Goal: Task Accomplishment & Management: Manage account settings

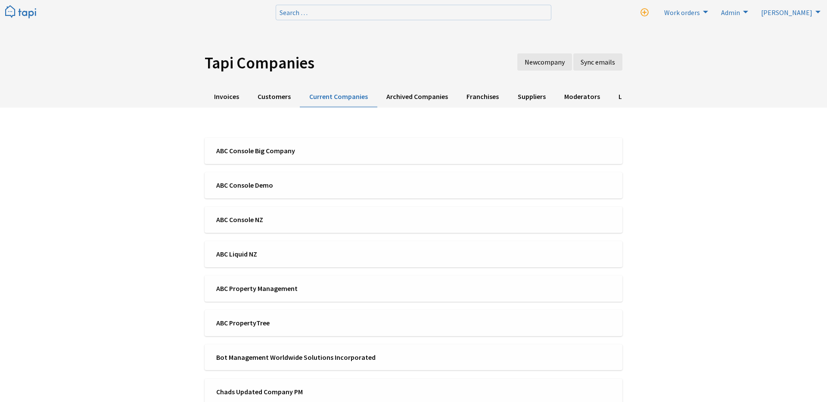
click at [24, 7] on img at bounding box center [20, 12] width 31 height 14
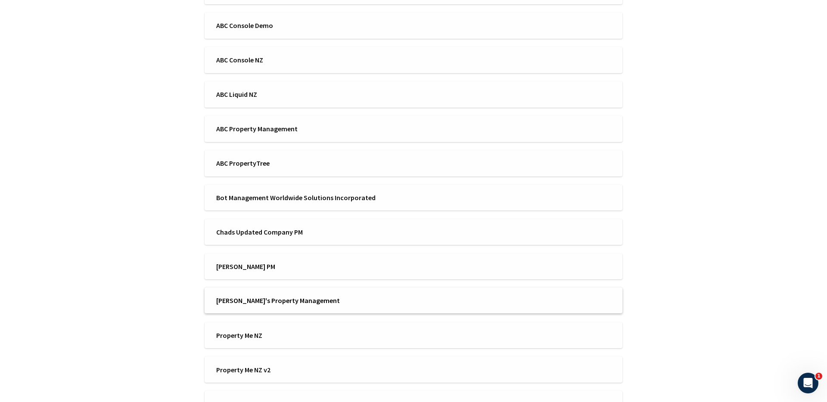
scroll to position [138, 0]
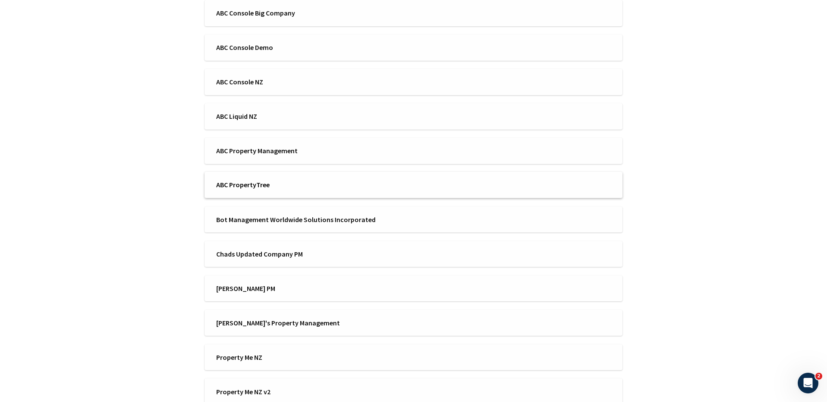
click at [236, 195] on li "ABC PropertyTree" at bounding box center [414, 185] width 418 height 26
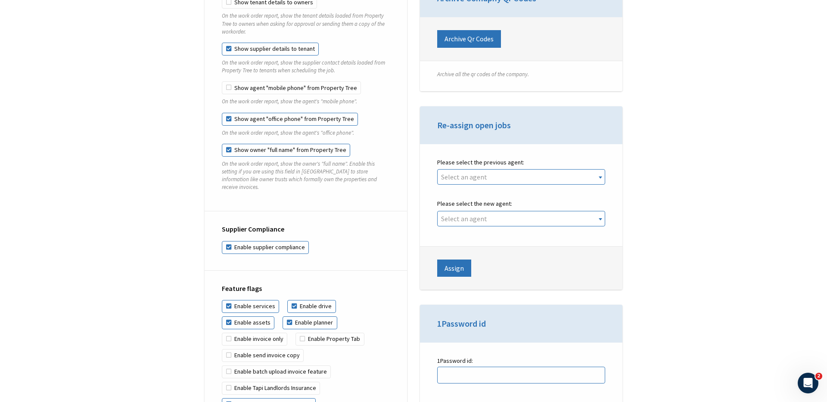
scroll to position [1815, 0]
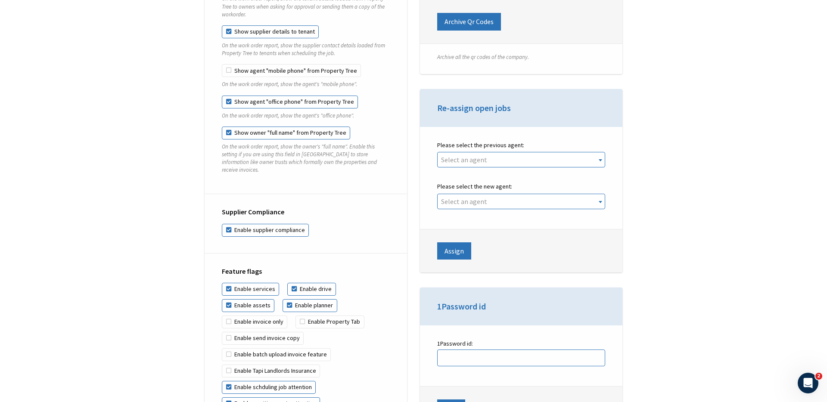
click at [291, 127] on label "Show owner "full name" from Property Tree" at bounding box center [286, 133] width 128 height 13
click at [222, 127] on input "Show owner "full name" from Property Tree" at bounding box center [222, 127] width 0 height 0
checkbox input "false"
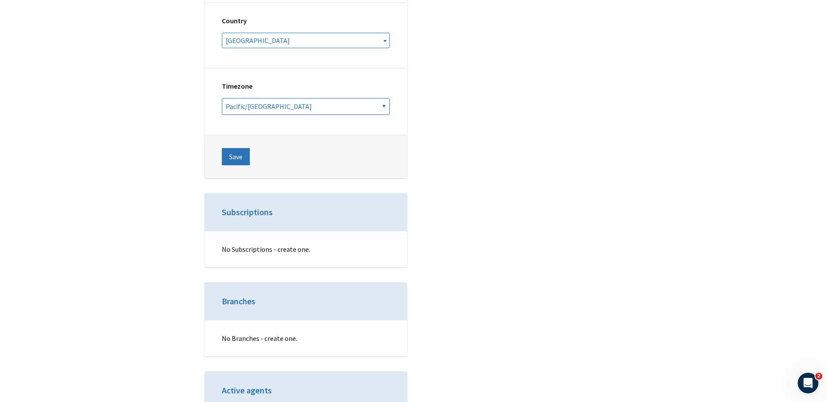
scroll to position [3323, 0]
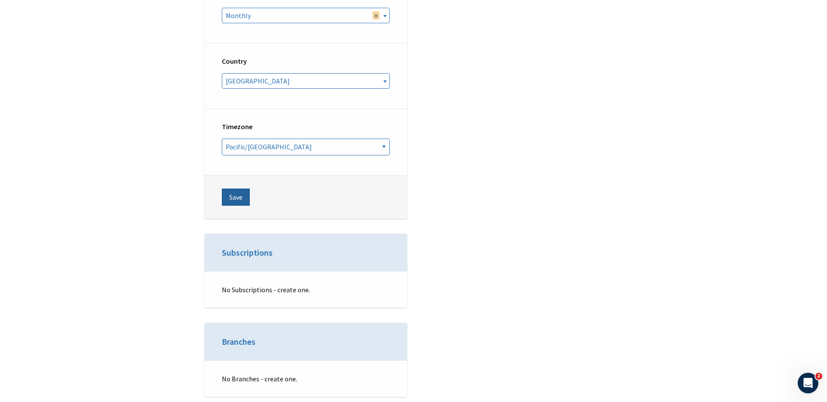
click at [234, 189] on button "Save" at bounding box center [236, 197] width 28 height 17
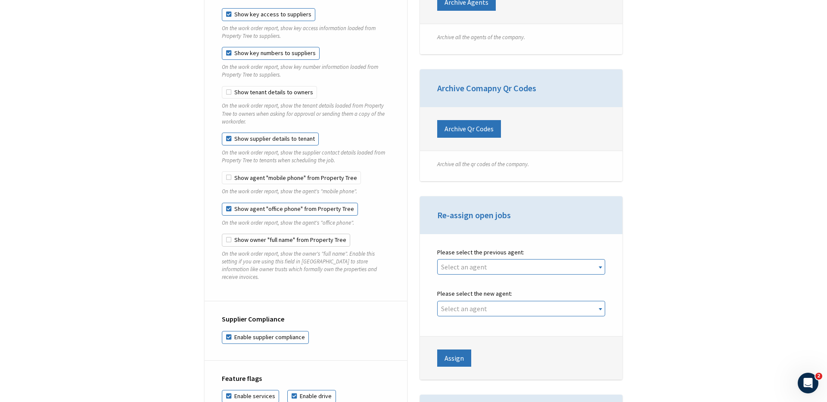
click at [238, 234] on label "Show owner "full name" from Property Tree" at bounding box center [286, 240] width 128 height 13
click at [222, 234] on input "Show owner "full name" from Property Tree" at bounding box center [222, 234] width 0 height 0
checkbox input "true"
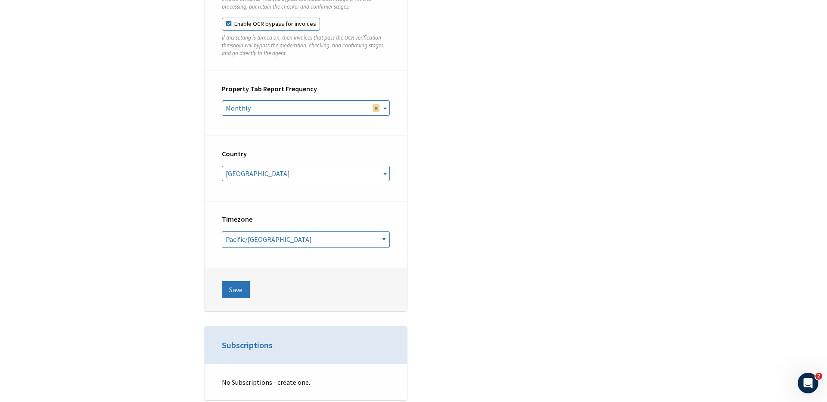
scroll to position [3237, 0]
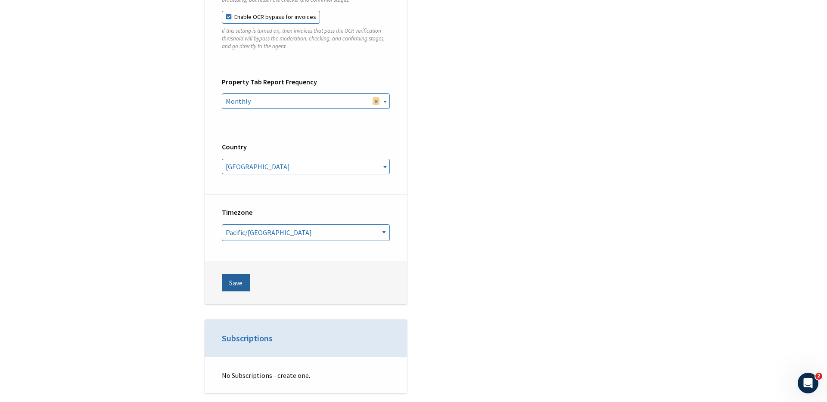
click at [237, 274] on button "Save" at bounding box center [236, 282] width 28 height 17
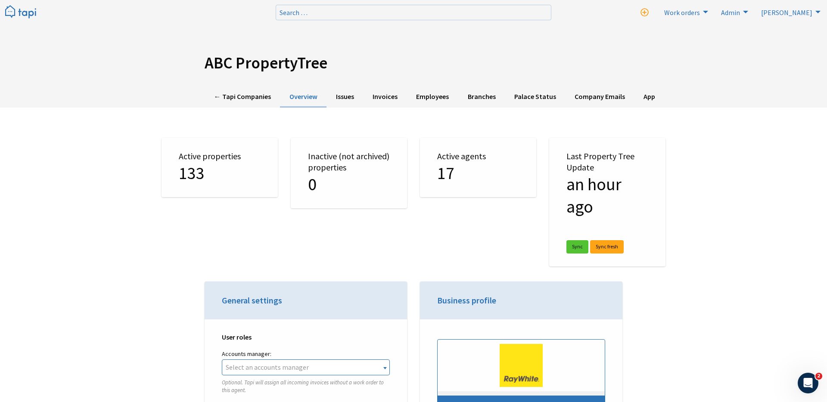
click at [19, 11] on img at bounding box center [20, 12] width 31 height 14
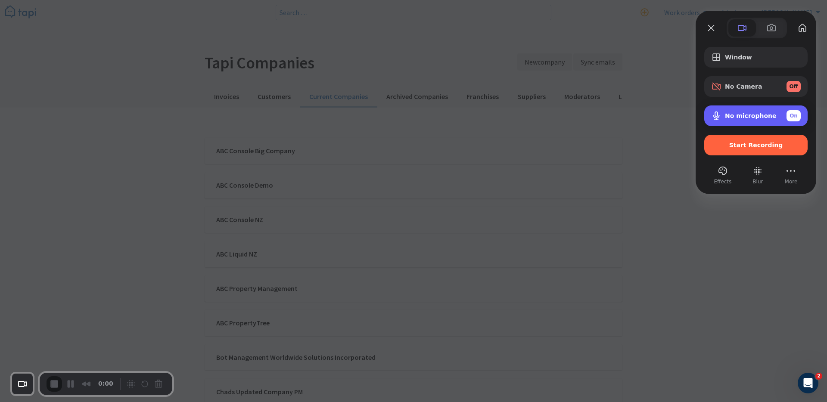
click at [797, 113] on div "On" at bounding box center [793, 115] width 14 height 11
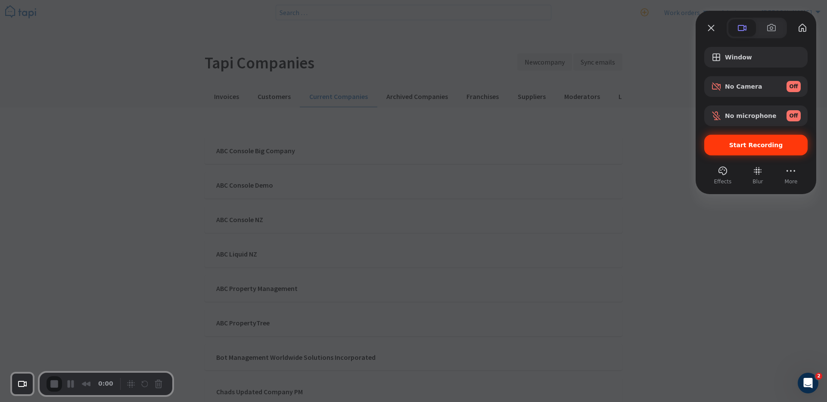
click at [772, 142] on span "Start Recording" at bounding box center [756, 145] width 54 height 7
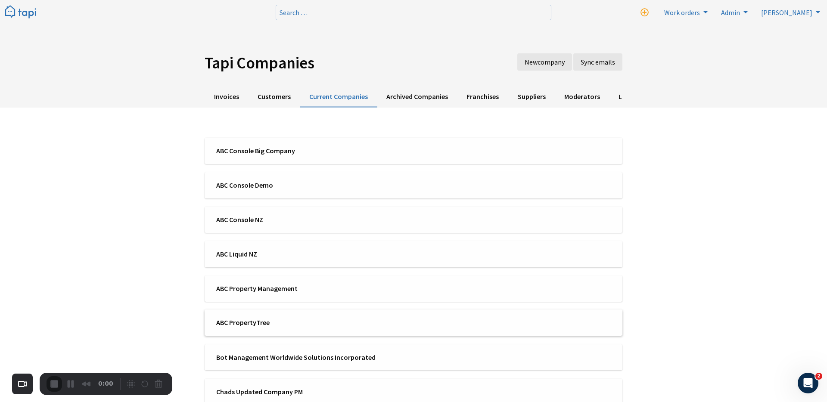
click at [291, 320] on span "ABC PropertyTree" at bounding box center [312, 322] width 192 height 9
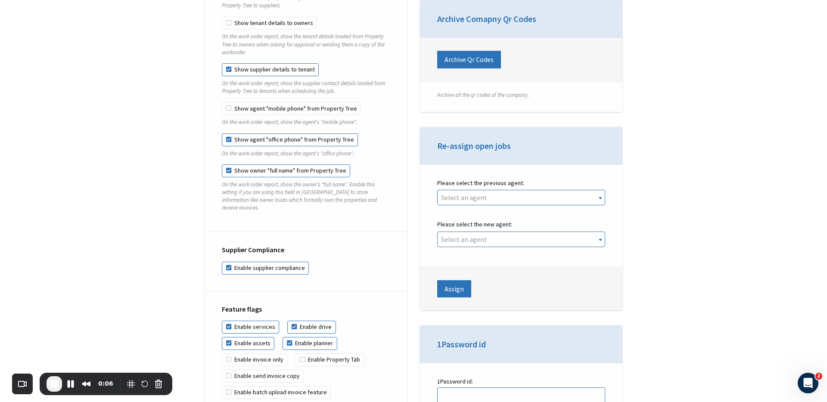
scroll to position [1778, 0]
drag, startPoint x: 373, startPoint y: 191, endPoint x: 217, endPoint y: 159, distance: 159.4
click at [217, 159] on div "Restrictions & Privacy Show key access to suppliers On the work order report, s…" at bounding box center [306, 69] width 202 height 323
click at [217, 177] on div "Restrictions & Privacy Show key access to suppliers On the work order report, s…" at bounding box center [306, 69] width 202 height 323
click at [276, 164] on label "Show owner "full name" from Property Tree" at bounding box center [286, 170] width 128 height 13
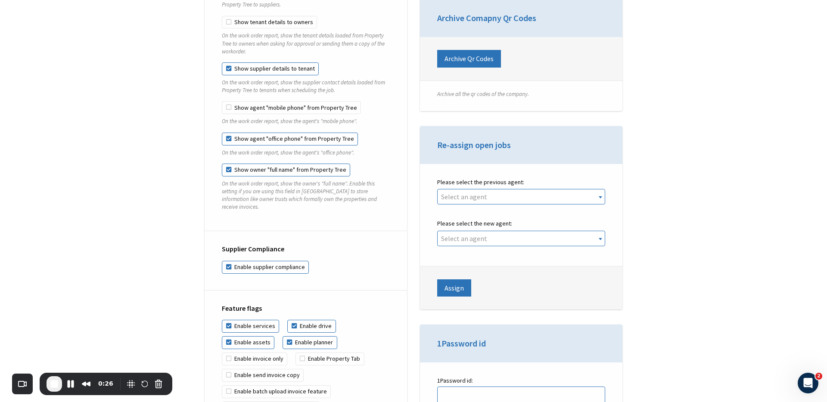
click at [222, 164] on input "Show owner "full name" from Property Tree" at bounding box center [222, 164] width 0 height 0
checkbox input "false"
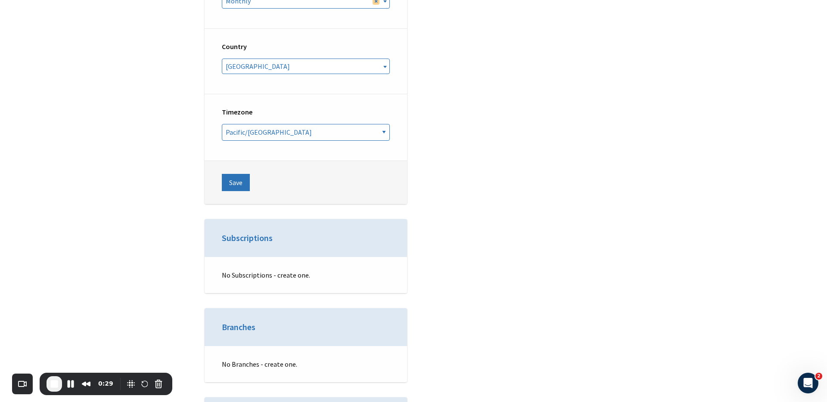
scroll to position [3351, 0]
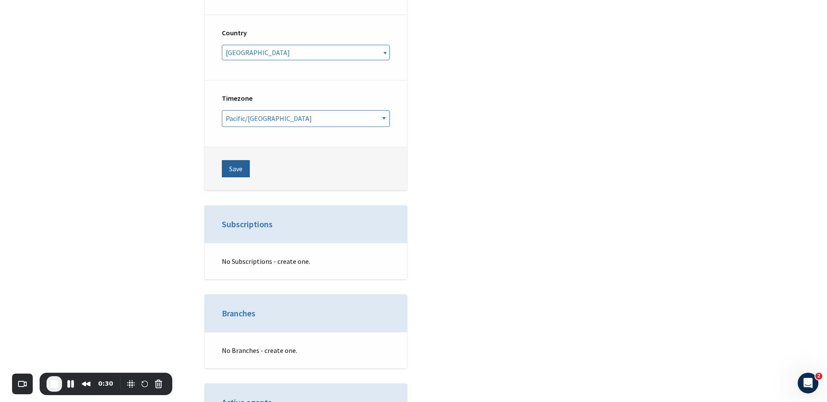
click at [237, 160] on button "Save" at bounding box center [236, 168] width 28 height 17
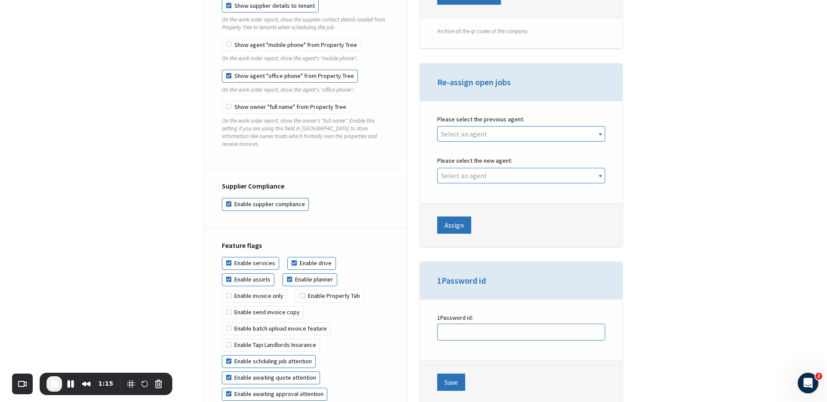
scroll to position [1853, 0]
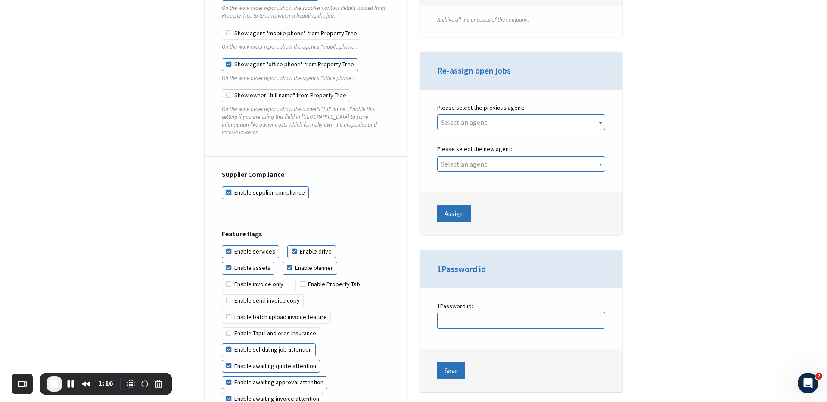
click at [257, 89] on label "Show owner "full name" from Property Tree" at bounding box center [286, 95] width 128 height 13
click at [222, 89] on input "Show owner "full name" from Property Tree" at bounding box center [222, 89] width 0 height 0
checkbox input "true"
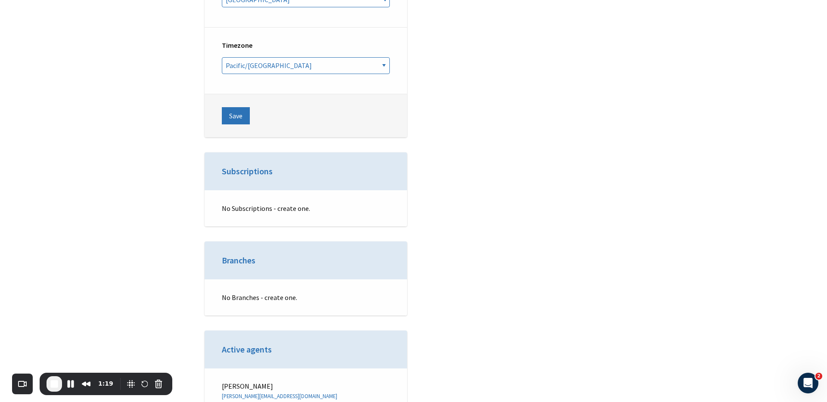
scroll to position [3415, 0]
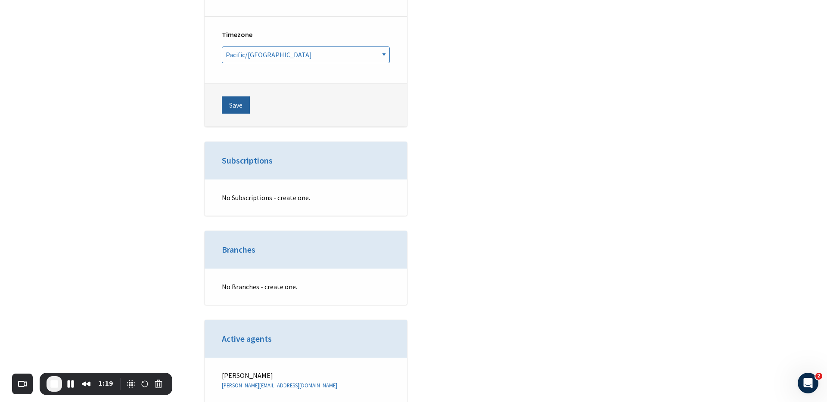
click at [241, 96] on button "Save" at bounding box center [236, 104] width 28 height 17
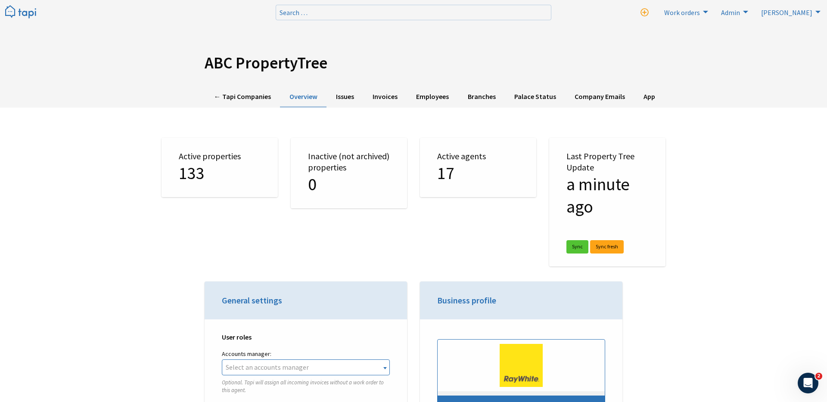
click at [270, 240] on div "Active properties 133" at bounding box center [219, 210] width 129 height 144
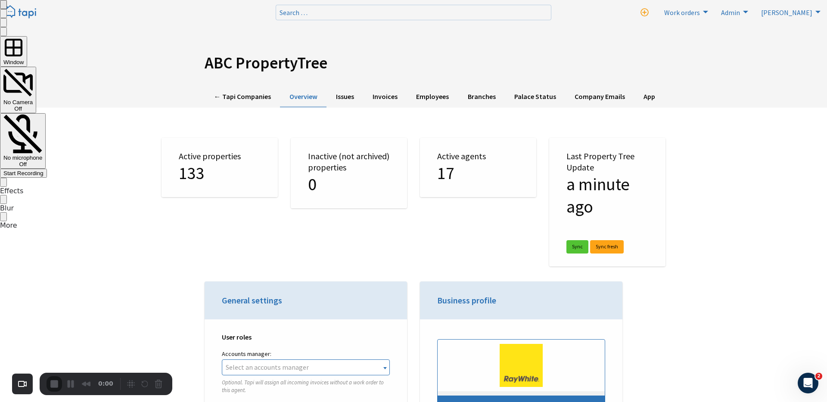
click at [43, 170] on span "Start Recording" at bounding box center [23, 173] width 40 height 6
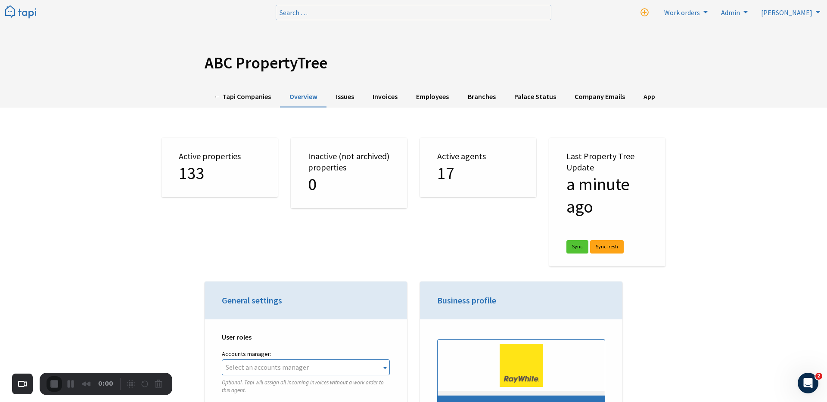
drag, startPoint x: 338, startPoint y: 65, endPoint x: 162, endPoint y: 69, distance: 175.7
click at [161, 69] on div "ABC PropertyTree" at bounding box center [413, 65] width 517 height 24
click at [162, 69] on div "ABC PropertyTree" at bounding box center [413, 65] width 517 height 24
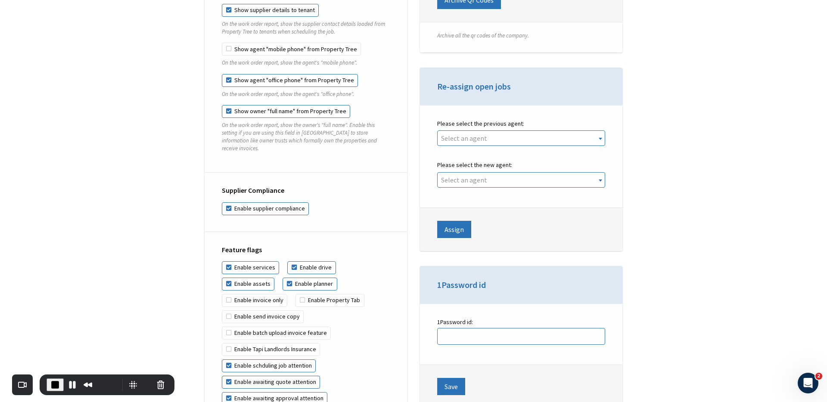
scroll to position [1804, 0]
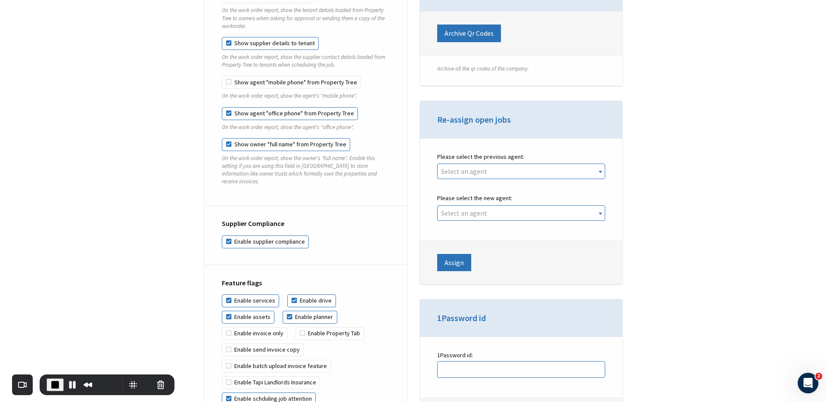
drag, startPoint x: 369, startPoint y: 166, endPoint x: 207, endPoint y: 140, distance: 163.4
click at [207, 140] on div "Restrictions & Privacy Show key access to suppliers On the work order report, s…" at bounding box center [306, 44] width 202 height 323
click at [240, 138] on label "Show owner "full name" from Property Tree" at bounding box center [286, 144] width 128 height 13
click at [222, 138] on input "Show owner "full name" from Property Tree" at bounding box center [222, 138] width 0 height 0
checkbox input "false"
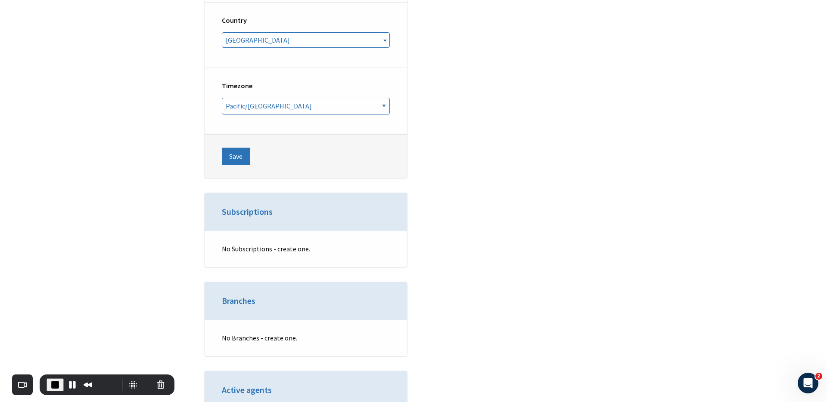
scroll to position [3364, 0]
click at [236, 148] on button "Save" at bounding box center [236, 156] width 28 height 17
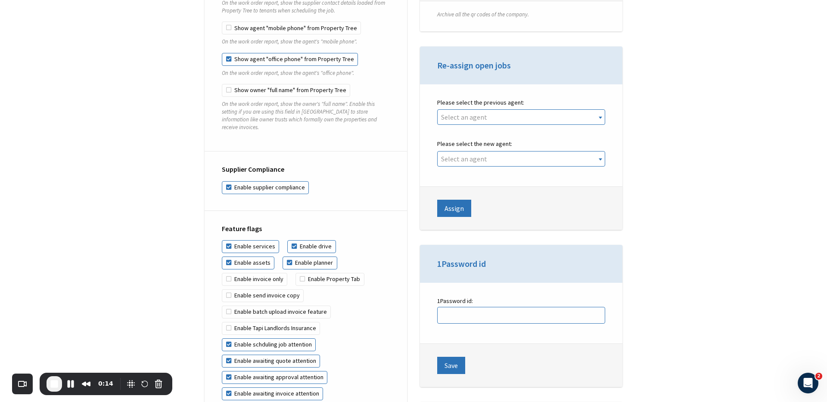
scroll to position [1857, 0]
drag, startPoint x: 363, startPoint y: 118, endPoint x: 214, endPoint y: 62, distance: 159.8
click at [157, 385] on button "Cancel Recording" at bounding box center [159, 384] width 14 height 14
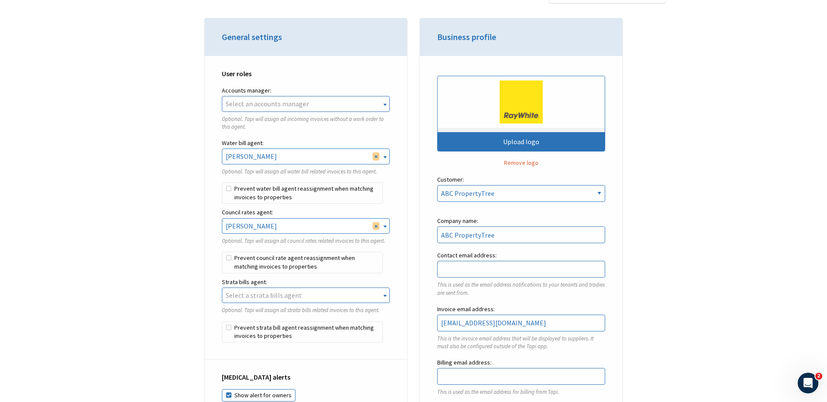
scroll to position [0, 0]
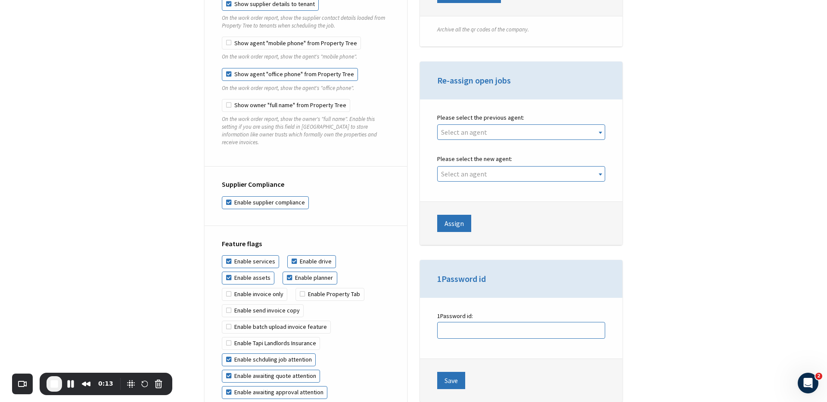
scroll to position [1841, 0]
drag, startPoint x: 370, startPoint y: 137, endPoint x: 225, endPoint y: 95, distance: 151.0
click at [224, 95] on fieldset "Show key access to suppliers On the work order report, show key access informat…" at bounding box center [306, 15] width 168 height 280
click at [211, 109] on div "Restrictions & Privacy Show key access to suppliers On the work order report, s…" at bounding box center [306, 6] width 202 height 323
click at [280, 101] on label "Show owner "full name" from Property Tree" at bounding box center [286, 107] width 128 height 13
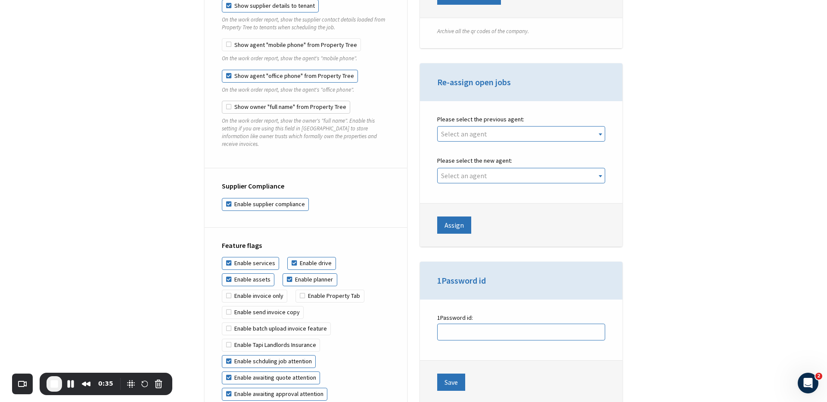
click at [222, 101] on input "Show owner "full name" from Property Tree" at bounding box center [222, 101] width 0 height 0
checkbox input "true"
drag, startPoint x: 371, startPoint y: 136, endPoint x: 211, endPoint y: 82, distance: 169.0
click at [211, 82] on div "Restrictions & Privacy Show key access to suppliers On the work order report, s…" at bounding box center [306, 6] width 202 height 323
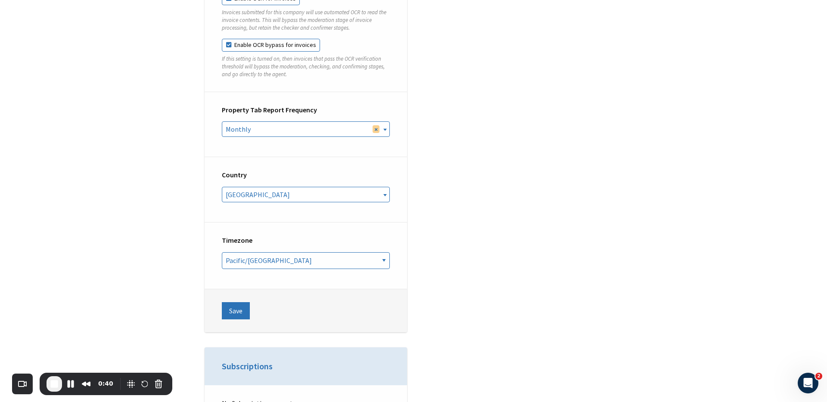
scroll to position [3251, 0]
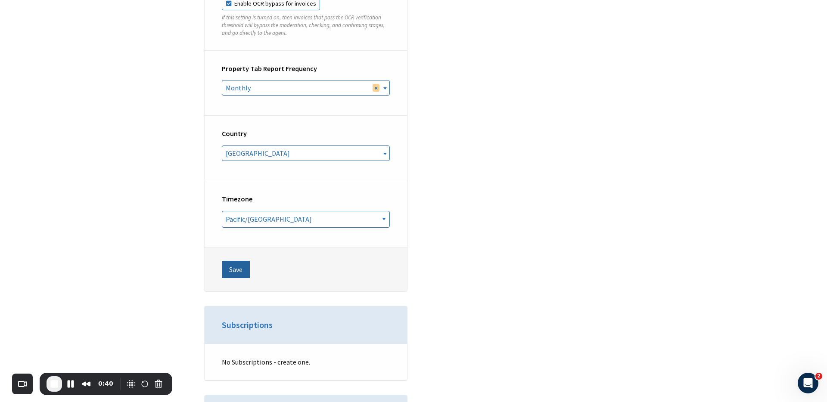
click at [242, 261] on button "Save" at bounding box center [236, 269] width 28 height 17
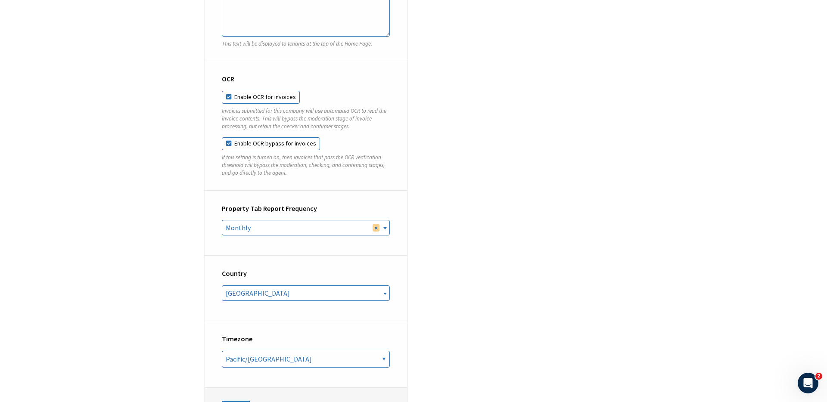
scroll to position [3294, 0]
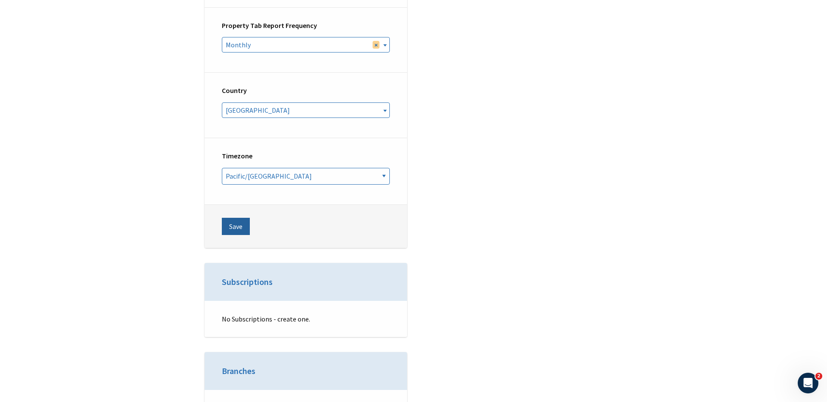
click at [232, 218] on button "Save" at bounding box center [236, 226] width 28 height 17
